Goal: Book appointment/travel/reservation

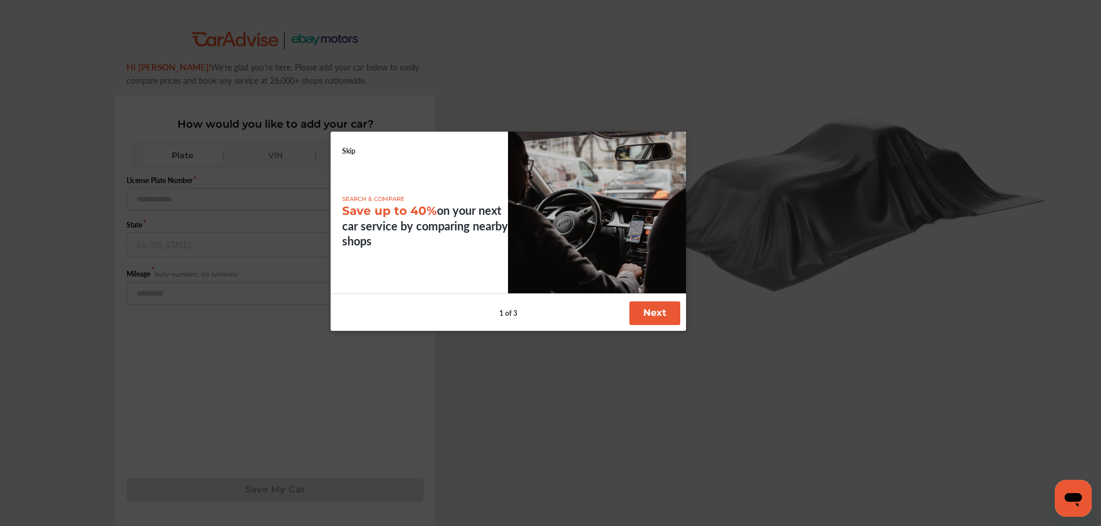
click at [351, 151] on link "Skip" at bounding box center [348, 151] width 13 height 10
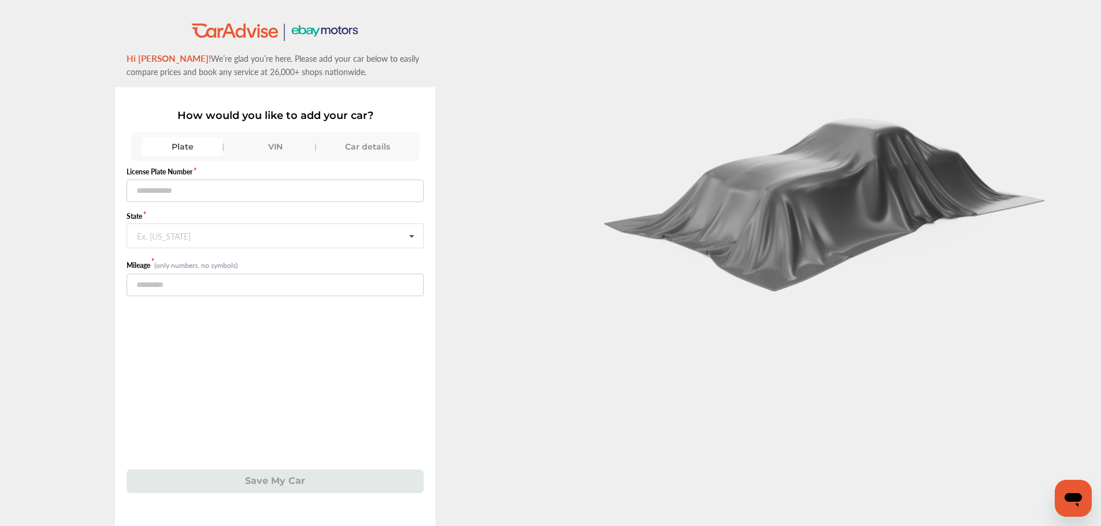
click at [261, 159] on div "Plate VIN Car details" at bounding box center [275, 146] width 288 height 29
click at [266, 150] on div "VIN" at bounding box center [275, 147] width 81 height 18
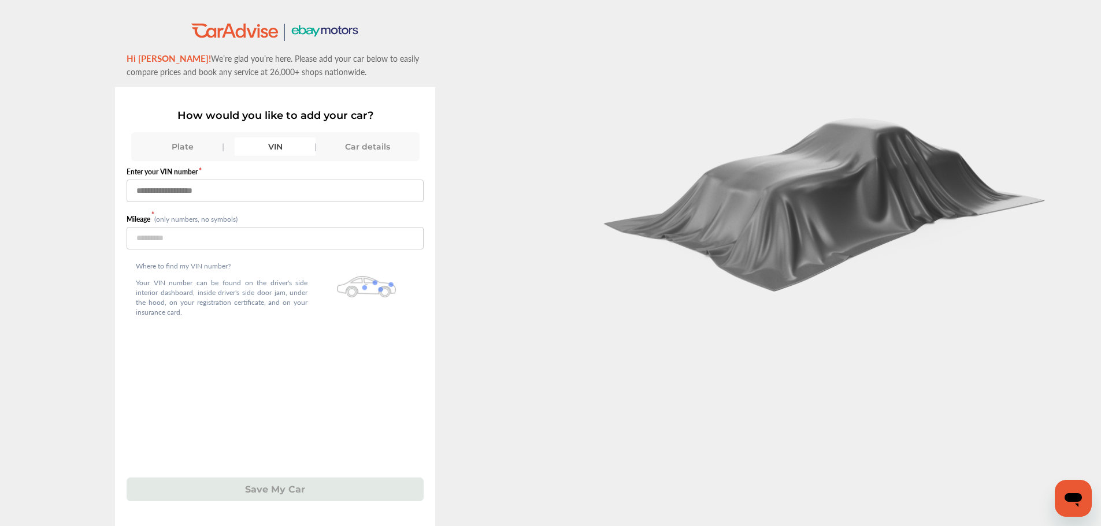
paste input "**********"
type input "**********"
click at [244, 239] on input "number" at bounding box center [275, 238] width 297 height 23
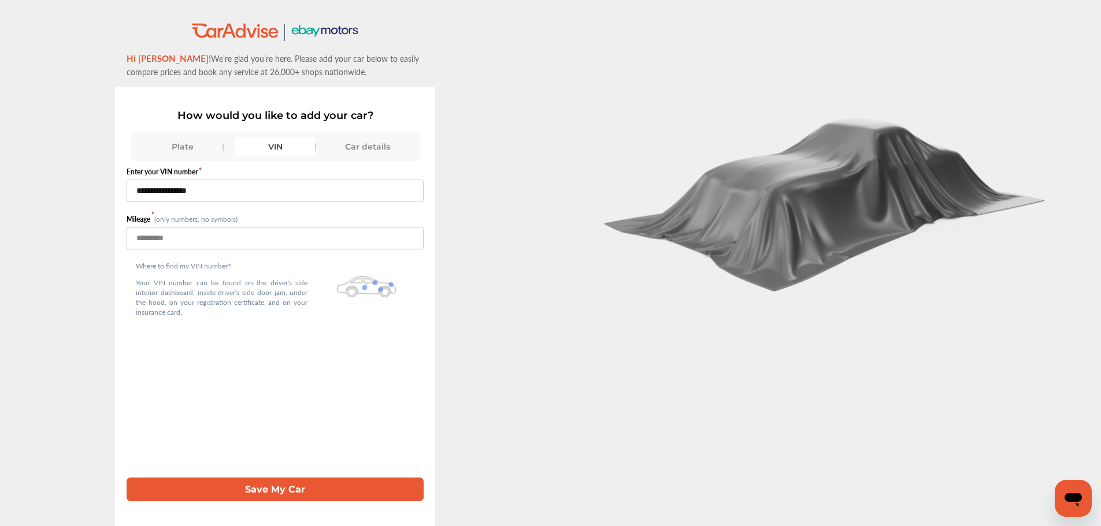
type input "***"
click at [295, 455] on button "Save My Car" at bounding box center [275, 490] width 297 height 24
click at [247, 455] on button "Save My Car" at bounding box center [275, 490] width 297 height 24
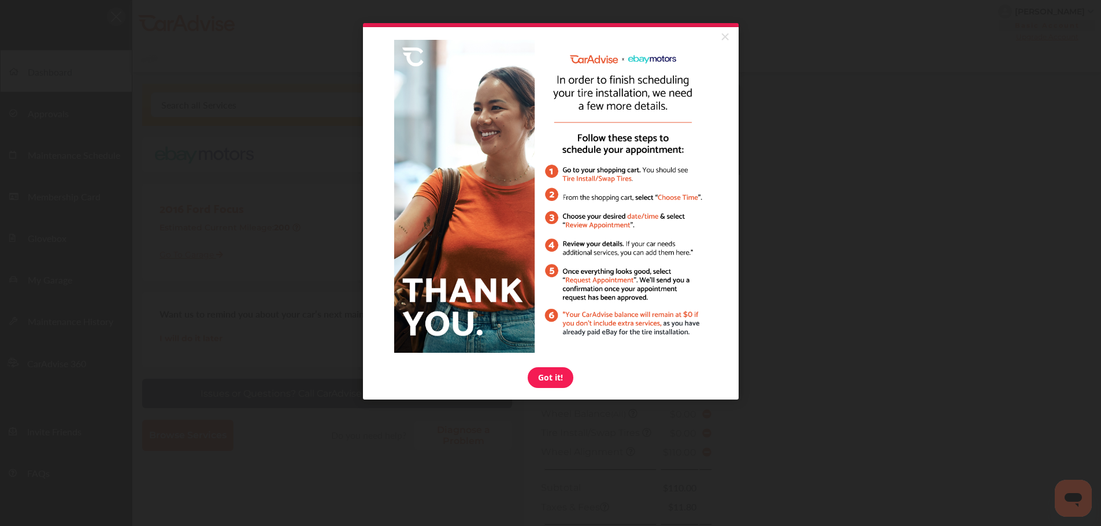
click at [721, 38] on link "×" at bounding box center [725, 37] width 20 height 21
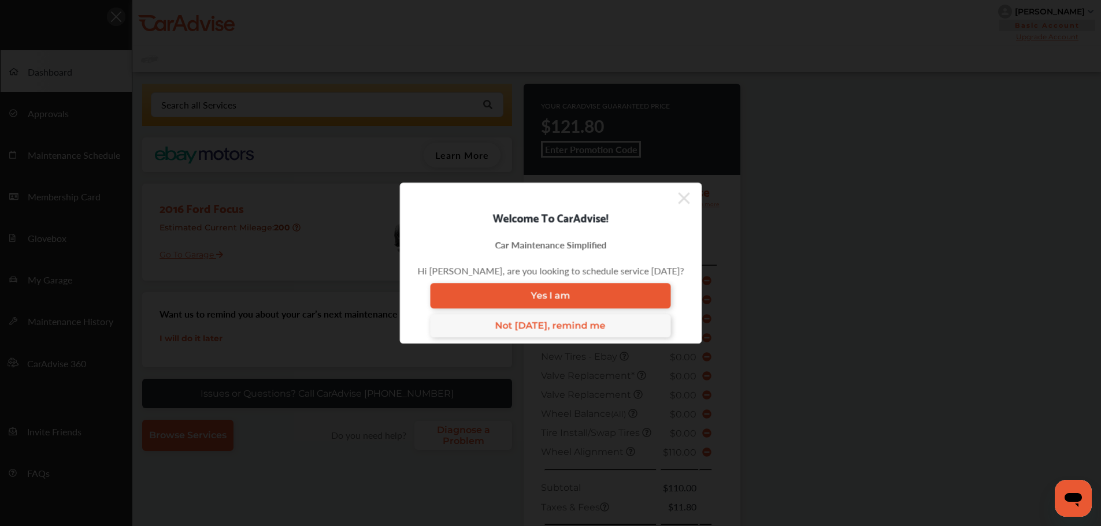
click at [678, 202] on icon at bounding box center [684, 198] width 12 height 18
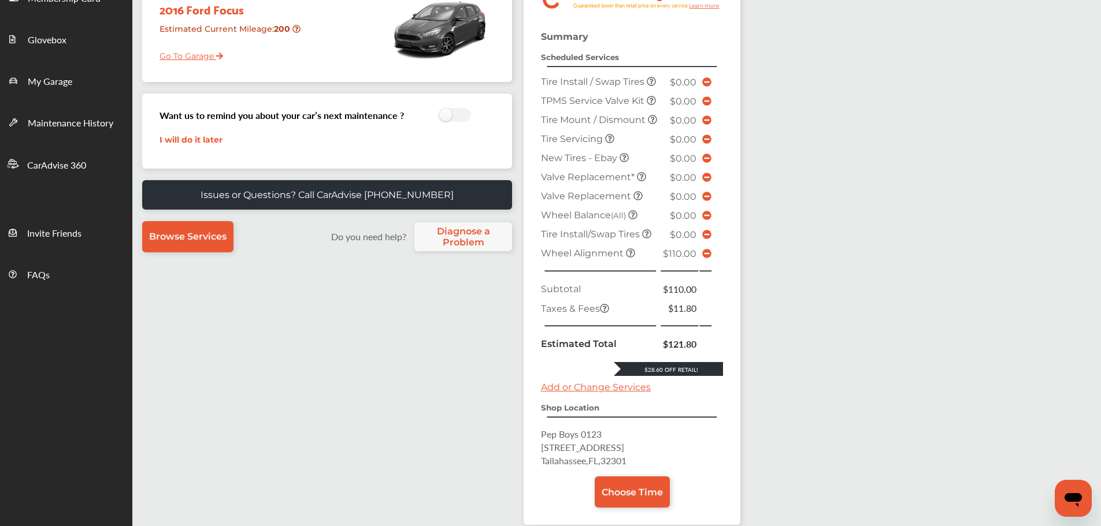
scroll to position [289, 0]
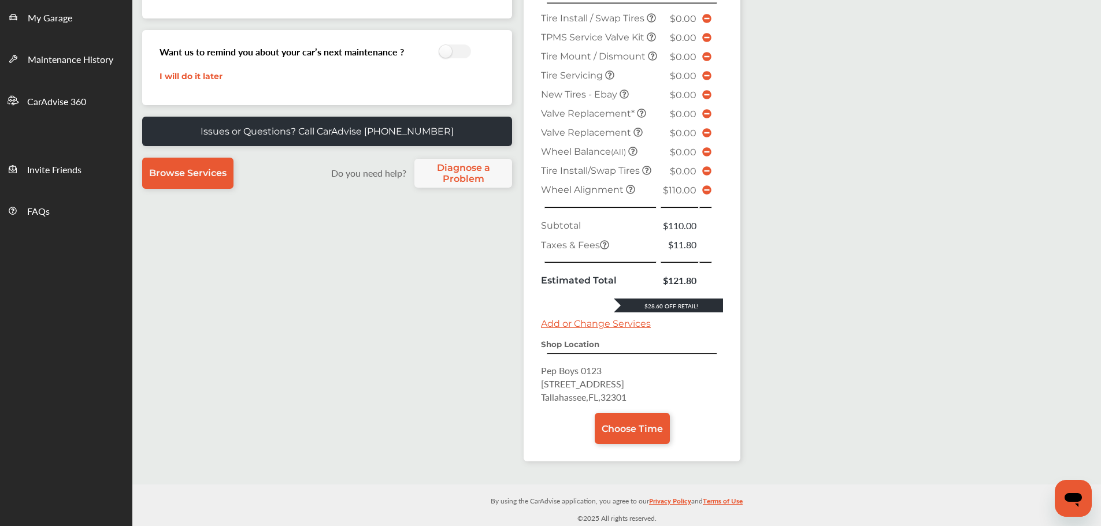
drag, startPoint x: 708, startPoint y: 184, endPoint x: 733, endPoint y: 191, distance: 26.2
click at [708, 185] on span at bounding box center [706, 190] width 9 height 11
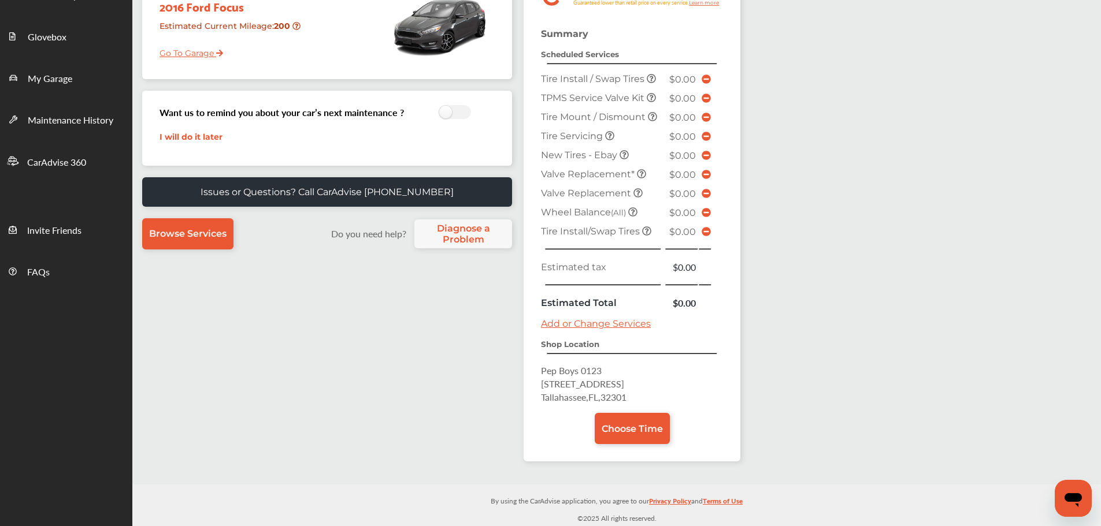
scroll to position [202, 0]
click at [639, 430] on span "Choose Time" at bounding box center [632, 429] width 61 height 11
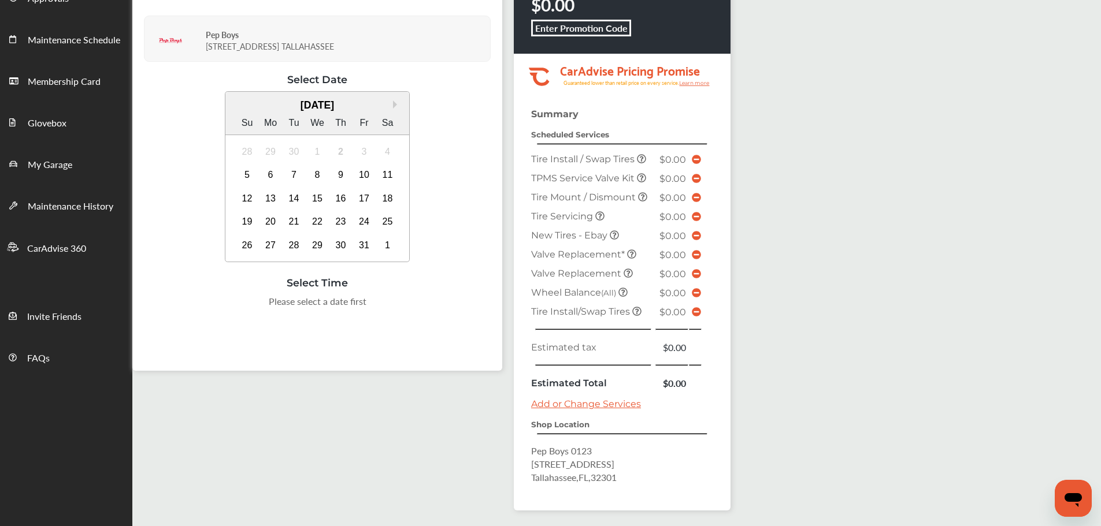
scroll to position [58, 0]
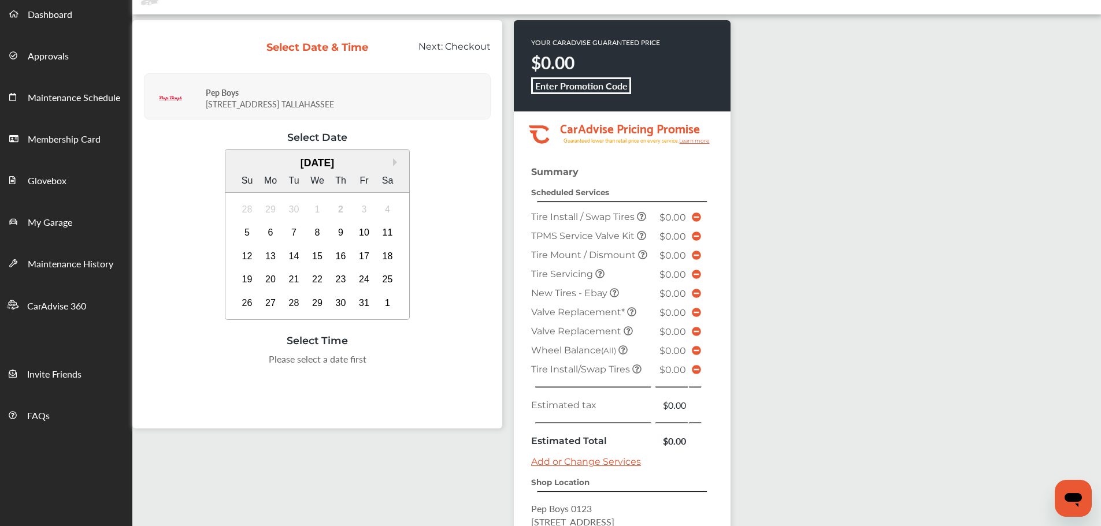
click at [265, 233] on div "6" at bounding box center [270, 233] width 18 height 18
click at [290, 366] on div "9:00 AM" at bounding box center [288, 363] width 54 height 21
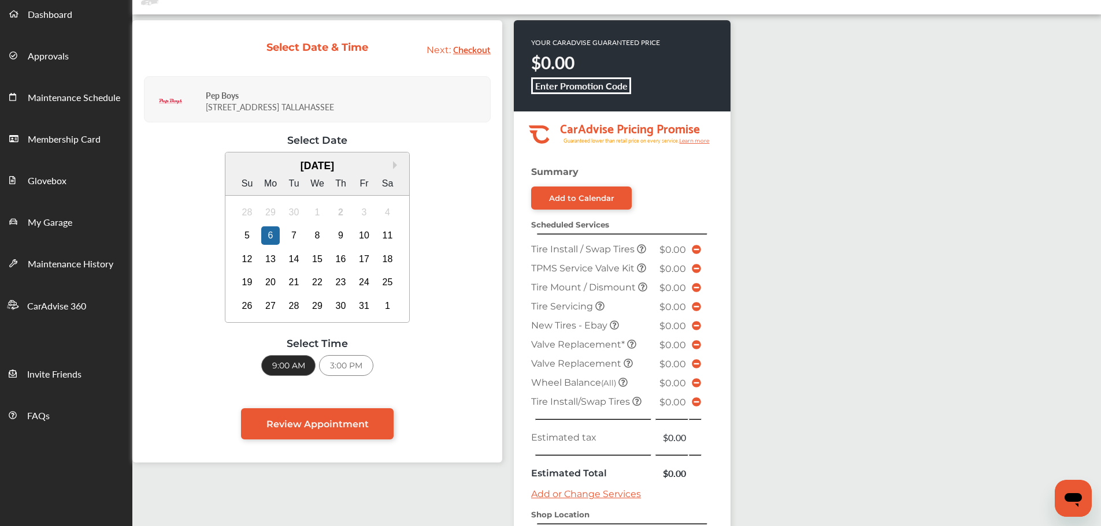
click at [373, 419] on link "Review Appointment" at bounding box center [317, 424] width 153 height 31
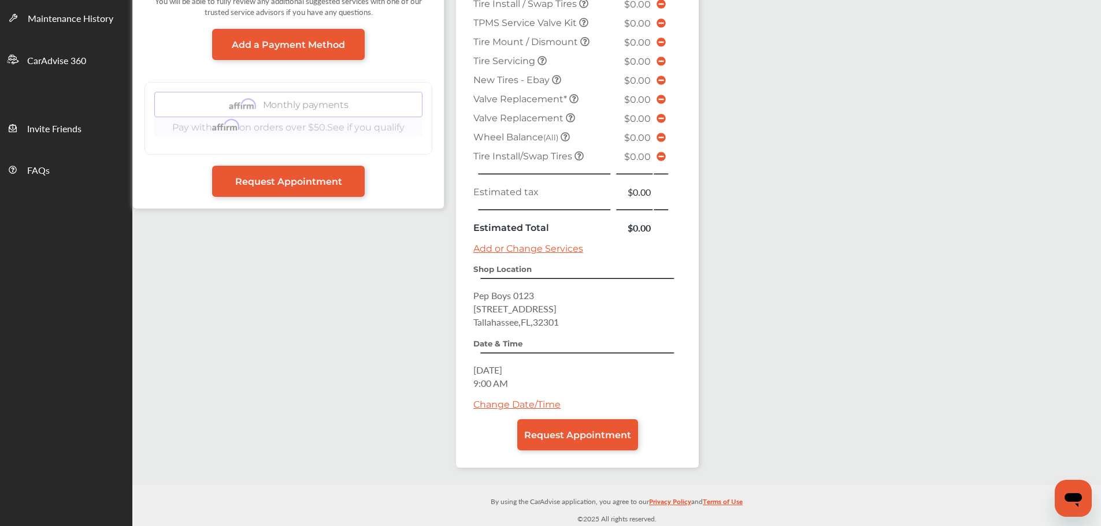
scroll to position [304, 0]
click at [568, 430] on span "Request Appointment" at bounding box center [577, 434] width 107 height 11
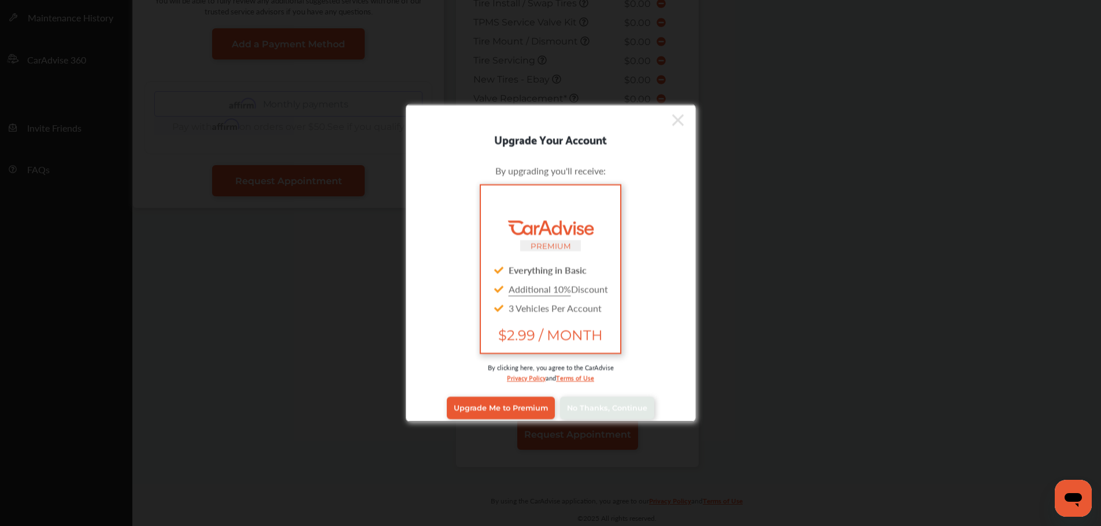
click at [596, 410] on span "No Thanks, Continue" at bounding box center [607, 408] width 80 height 9
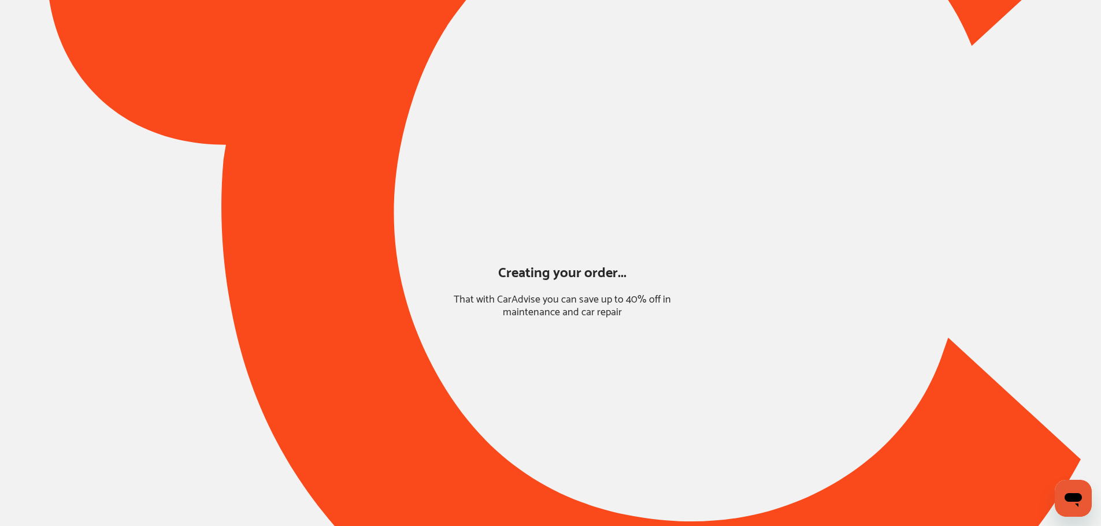
scroll to position [0, 0]
